Goal: Use online tool/utility: Utilize a website feature to perform a specific function

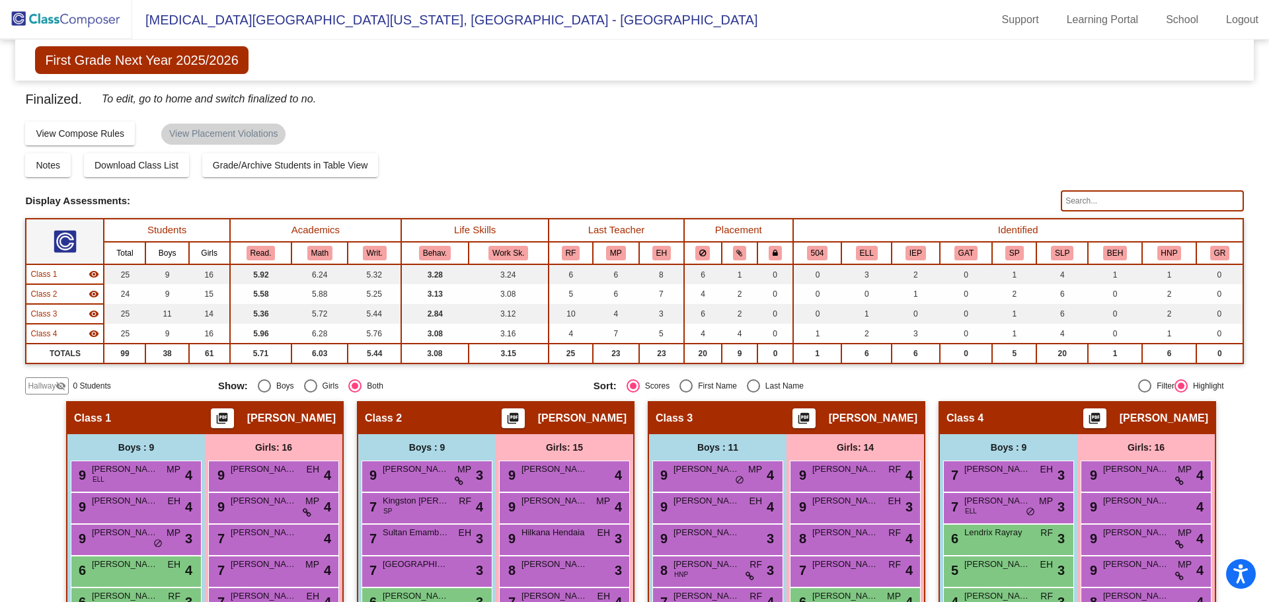
click at [57, 17] on img at bounding box center [66, 19] width 132 height 39
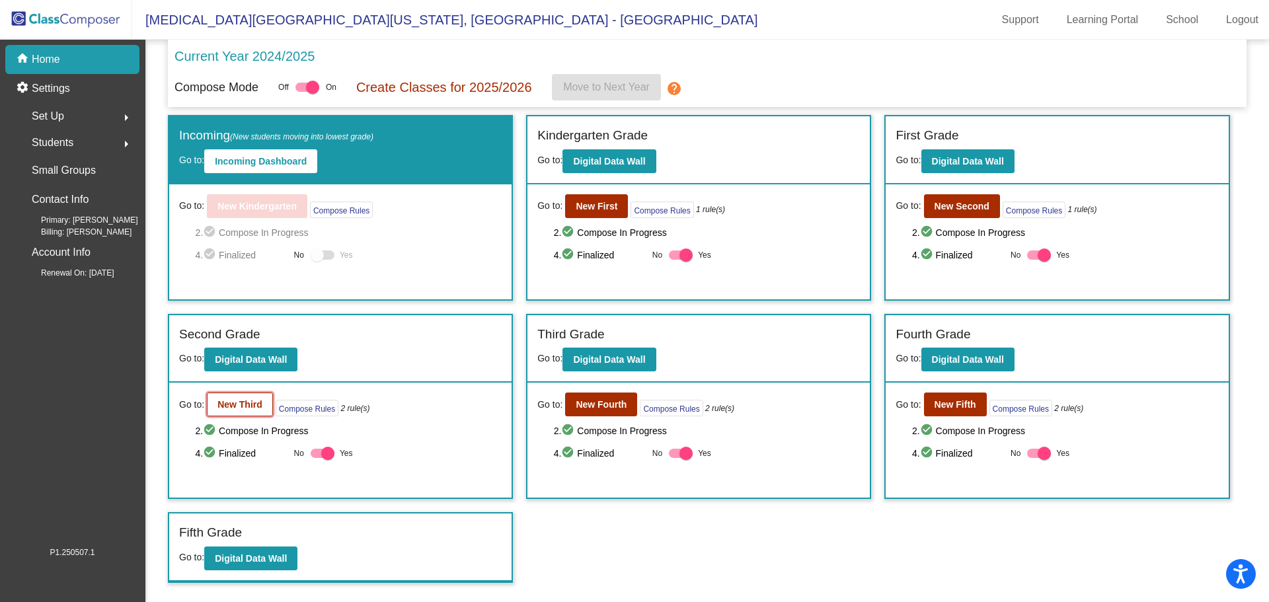
click at [229, 403] on b "New Third" at bounding box center [239, 404] width 45 height 11
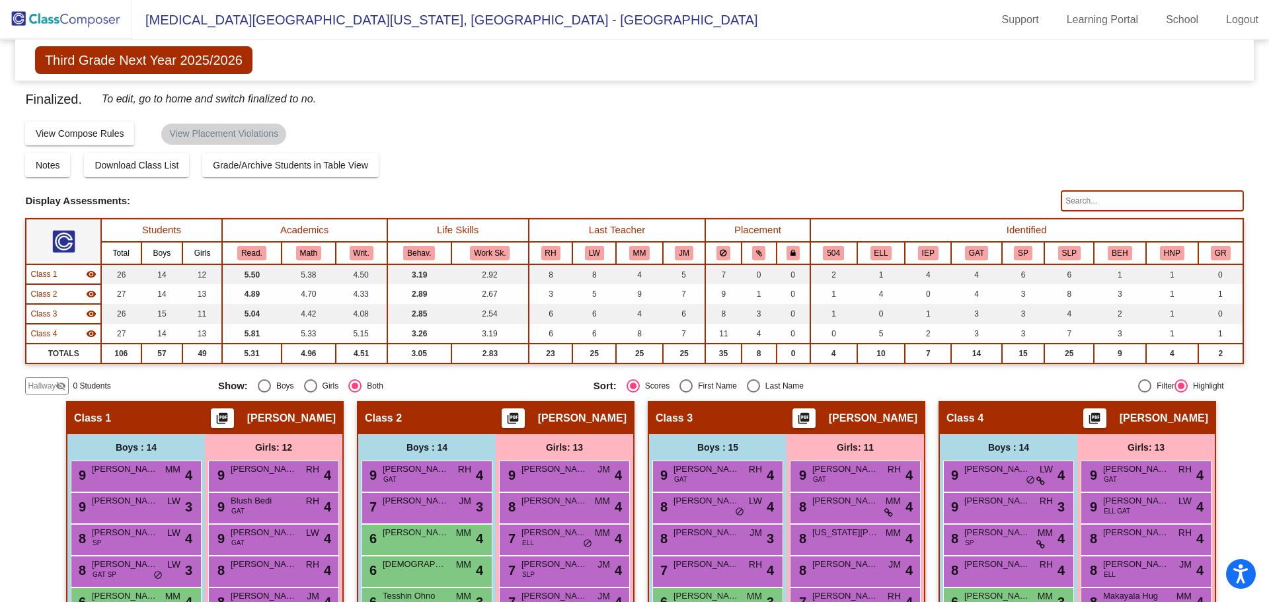
click at [96, 12] on img at bounding box center [66, 19] width 132 height 39
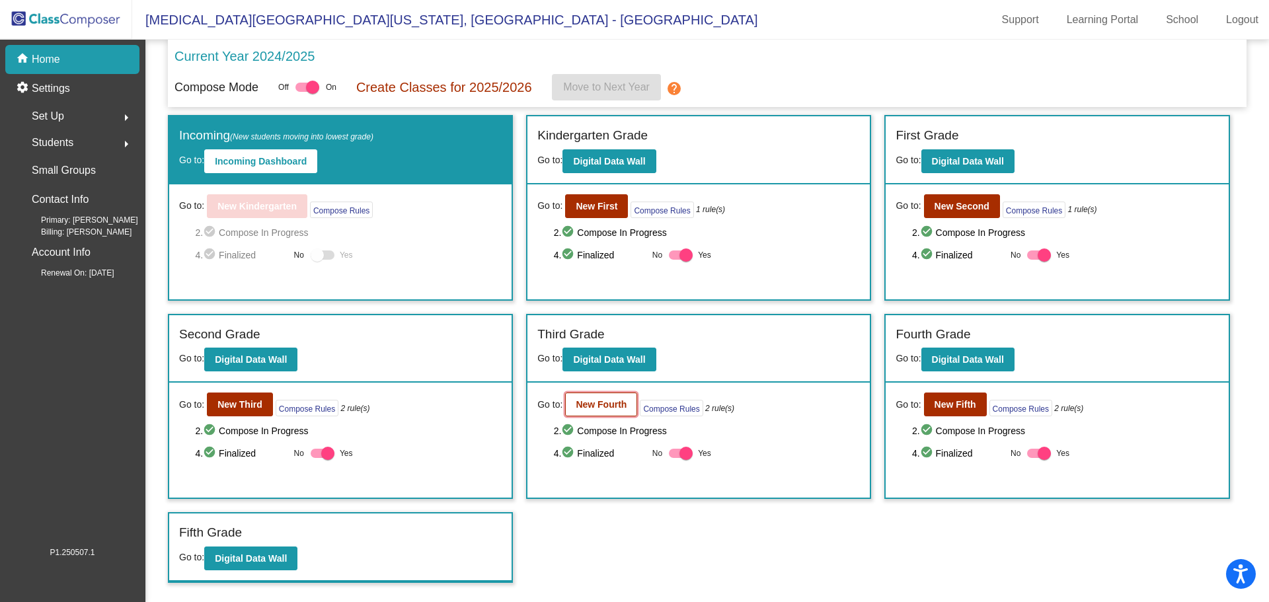
click at [605, 408] on b "New Fourth" at bounding box center [601, 404] width 51 height 11
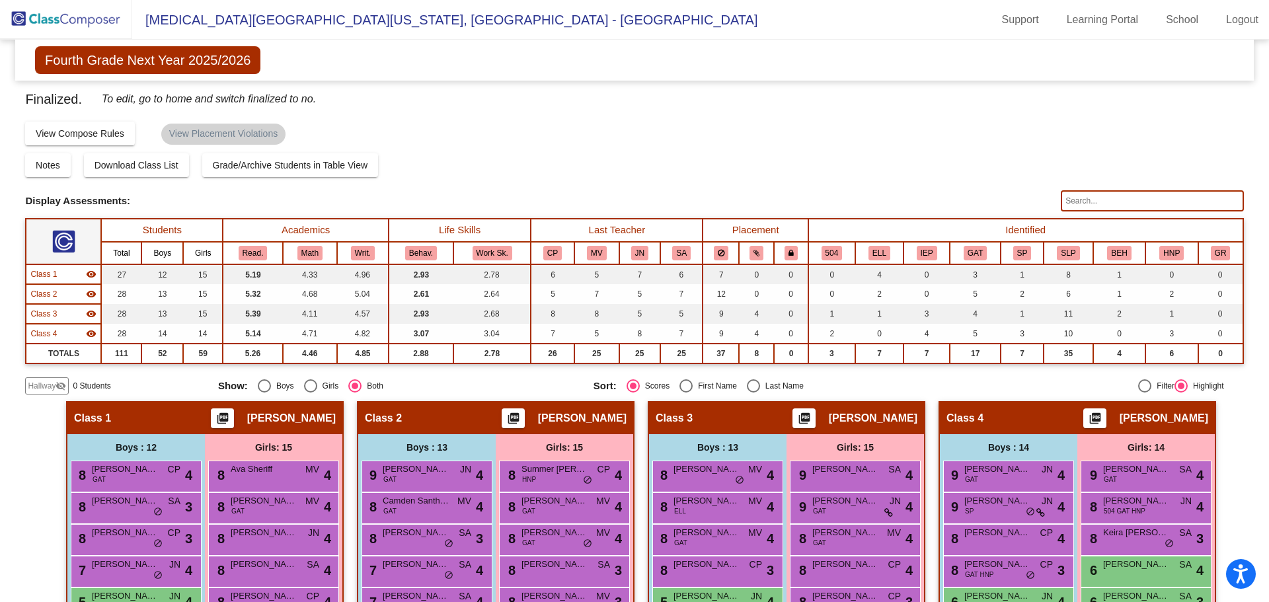
click at [96, 12] on img at bounding box center [66, 19] width 132 height 39
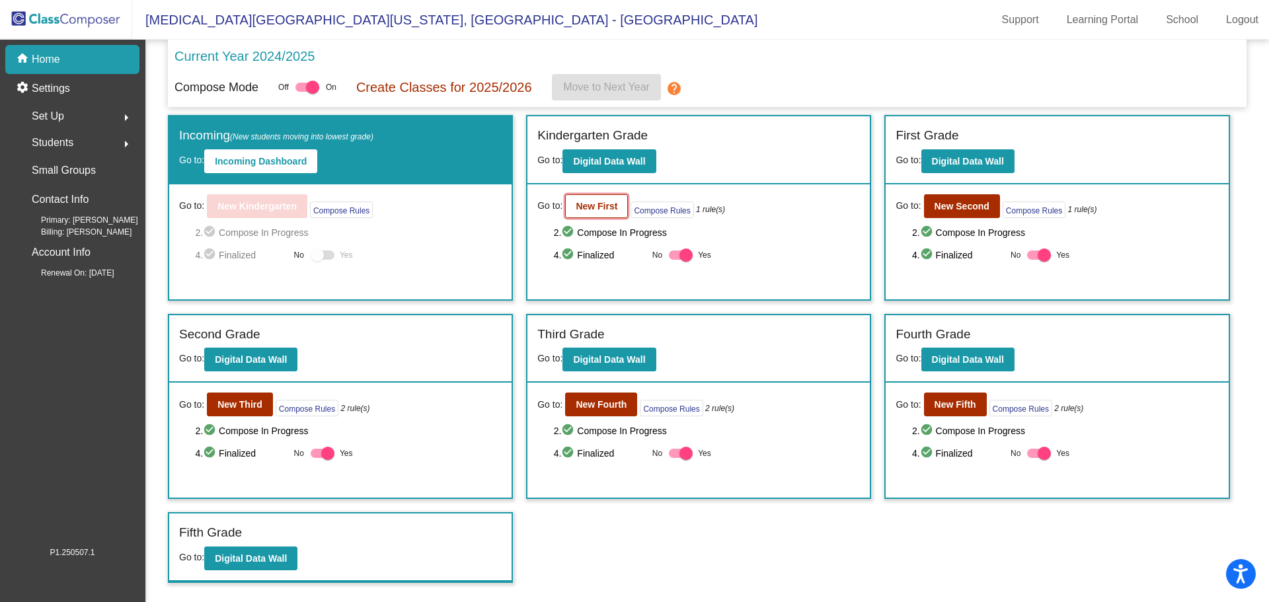
click at [584, 210] on b "New First" at bounding box center [597, 206] width 42 height 11
